Goal: Navigation & Orientation: Understand site structure

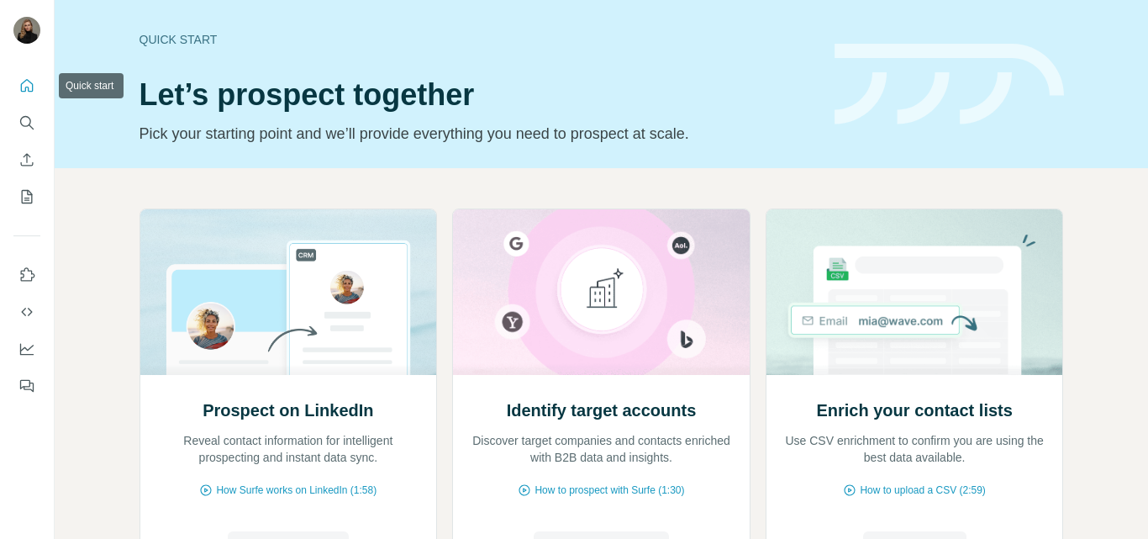
click at [27, 92] on icon "Quick start" at bounding box center [26, 85] width 17 height 17
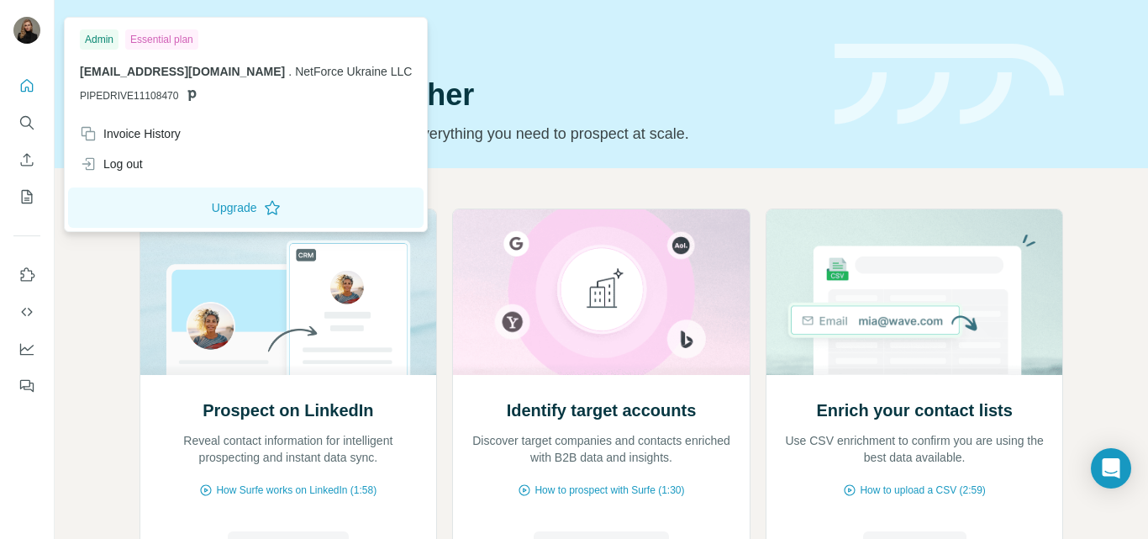
click at [38, 41] on div at bounding box center [26, 32] width 27 height 30
click at [24, 89] on icon "Quick start" at bounding box center [26, 85] width 17 height 17
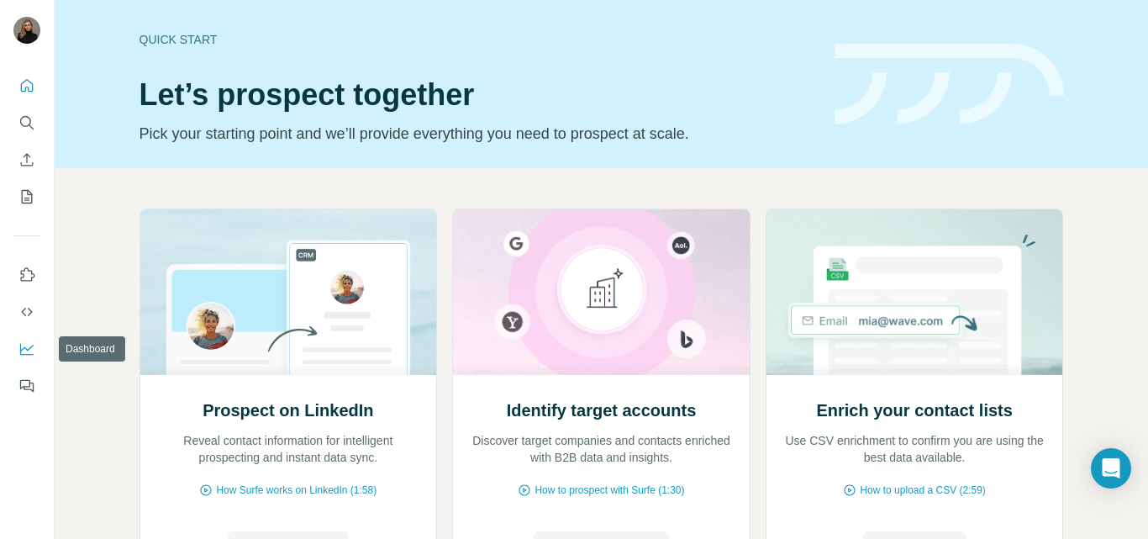
click at [28, 353] on icon "Dashboard" at bounding box center [26, 348] width 17 height 17
